Goal: Find specific page/section: Find specific page/section

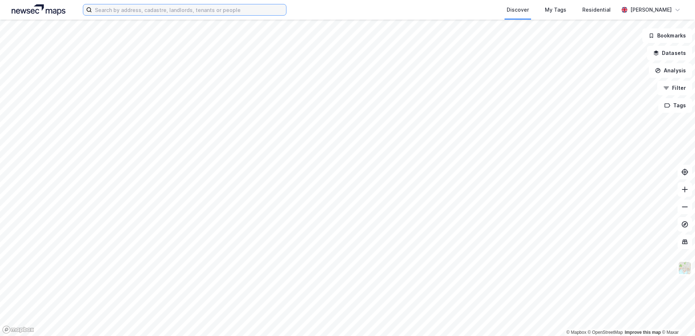
click at [217, 9] on input at bounding box center [189, 9] width 194 height 11
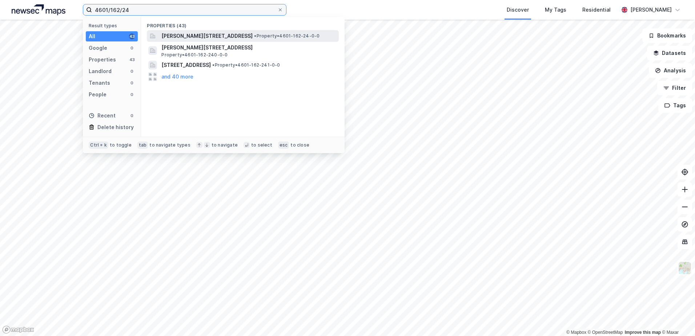
type input "4601/162/24"
click at [232, 35] on span "Jonas Lies vei 2, 5053, BERGEN, BERGEN" at bounding box center [206, 36] width 91 height 9
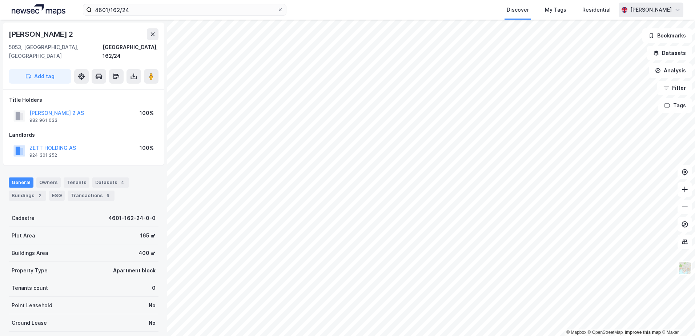
click at [640, 5] on div "[PERSON_NAME]" at bounding box center [651, 10] width 65 height 15
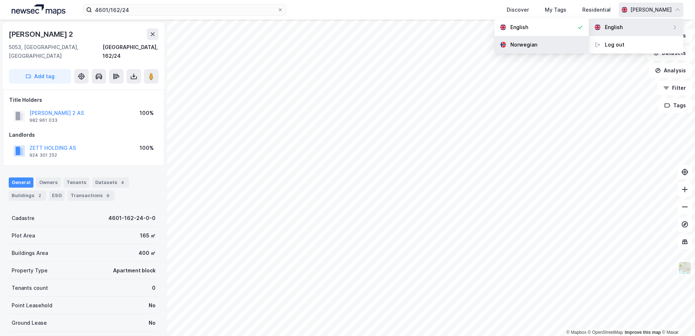
click at [536, 48] on div "Norwegian" at bounding box center [523, 44] width 27 height 9
